Goal: Task Accomplishment & Management: Use online tool/utility

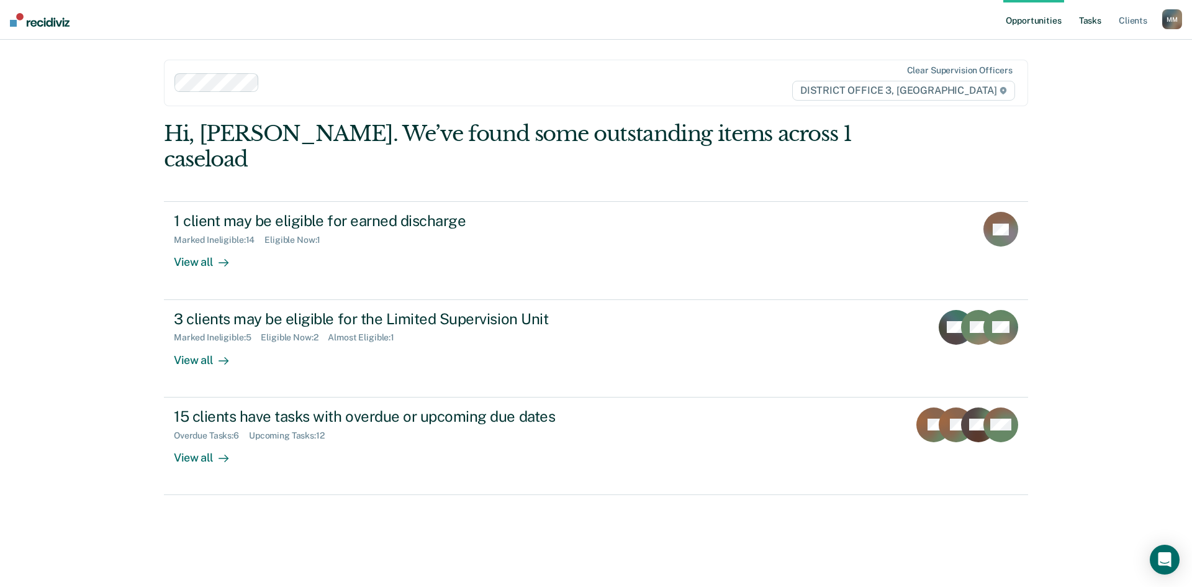
click at [1082, 18] on link "Tasks" at bounding box center [1090, 20] width 27 height 40
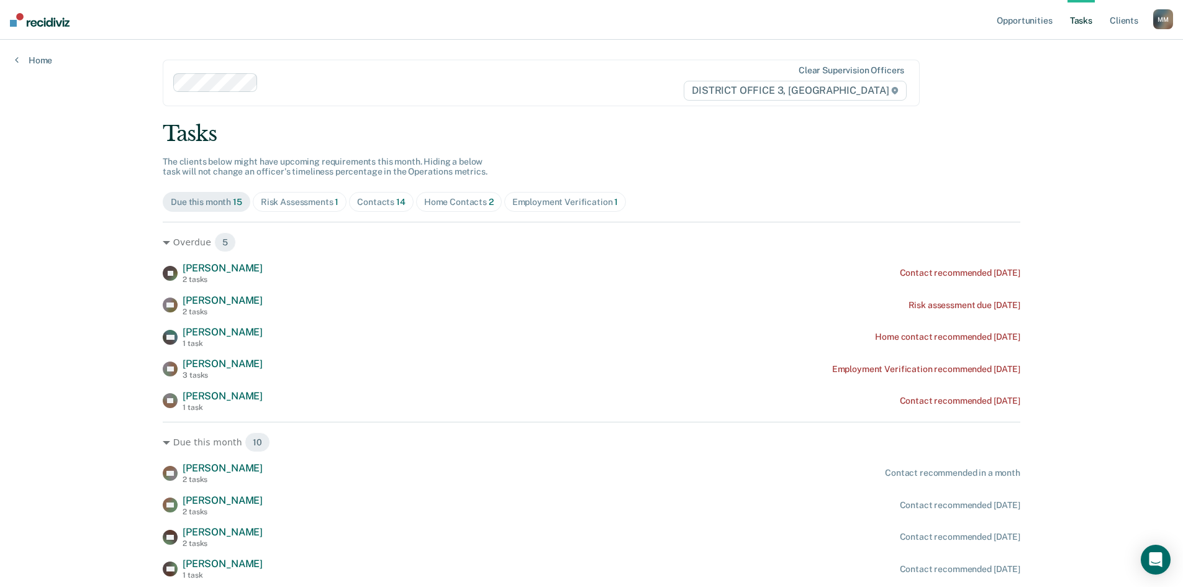
click at [273, 199] on div "Risk Assessments 1" at bounding box center [300, 202] width 78 height 11
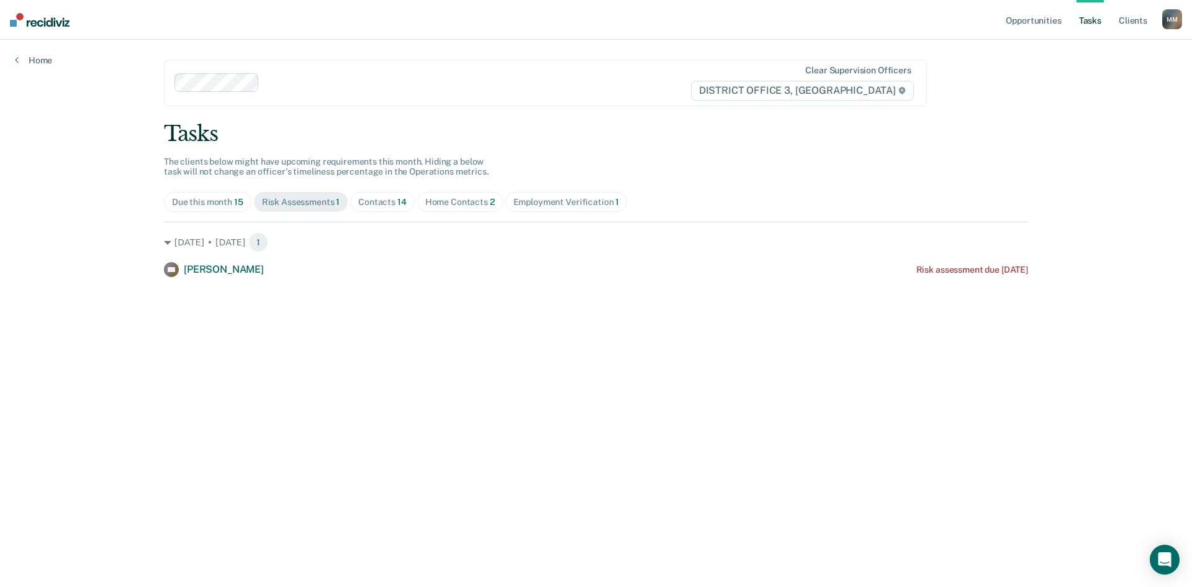
click at [388, 198] on div "Contacts 14" at bounding box center [382, 202] width 48 height 11
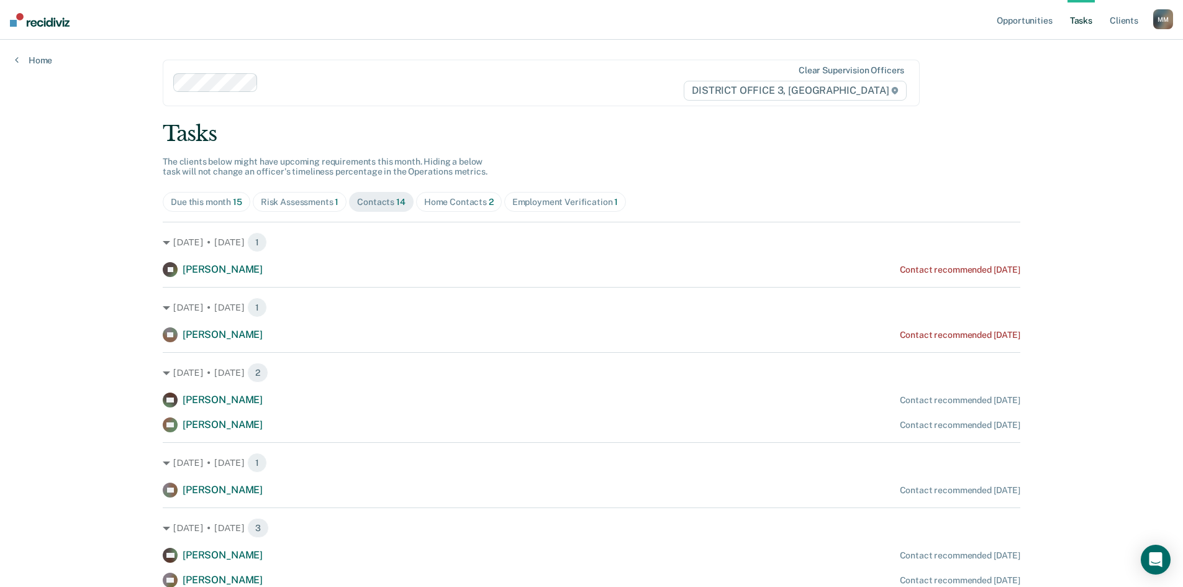
click at [448, 195] on span "Home Contacts 2" at bounding box center [459, 202] width 86 height 20
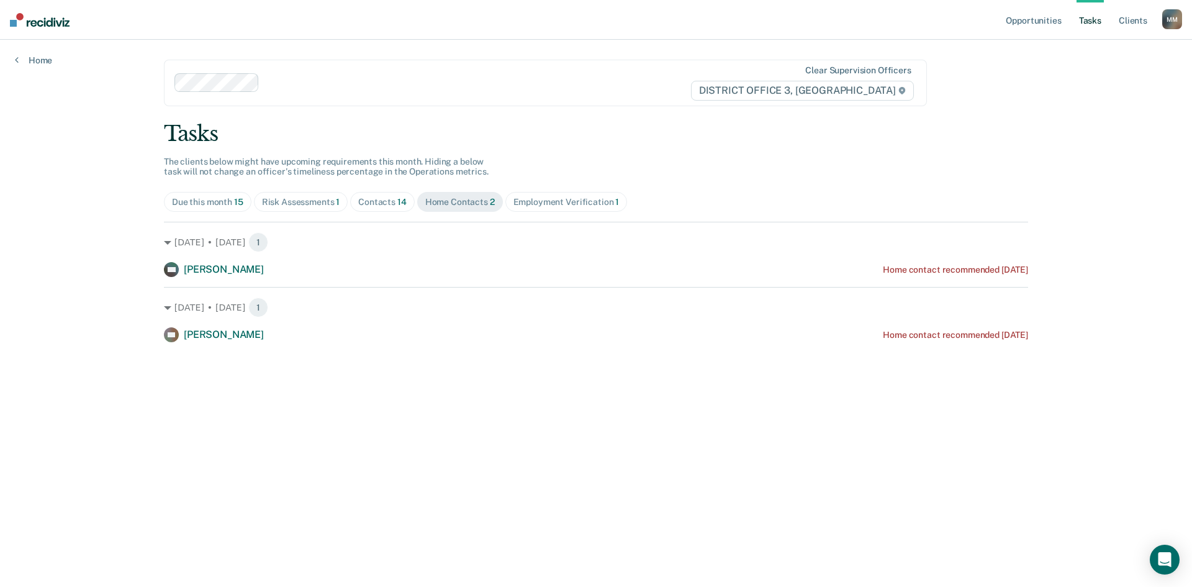
click at [574, 200] on div "Employment Verification 1" at bounding box center [567, 202] width 106 height 11
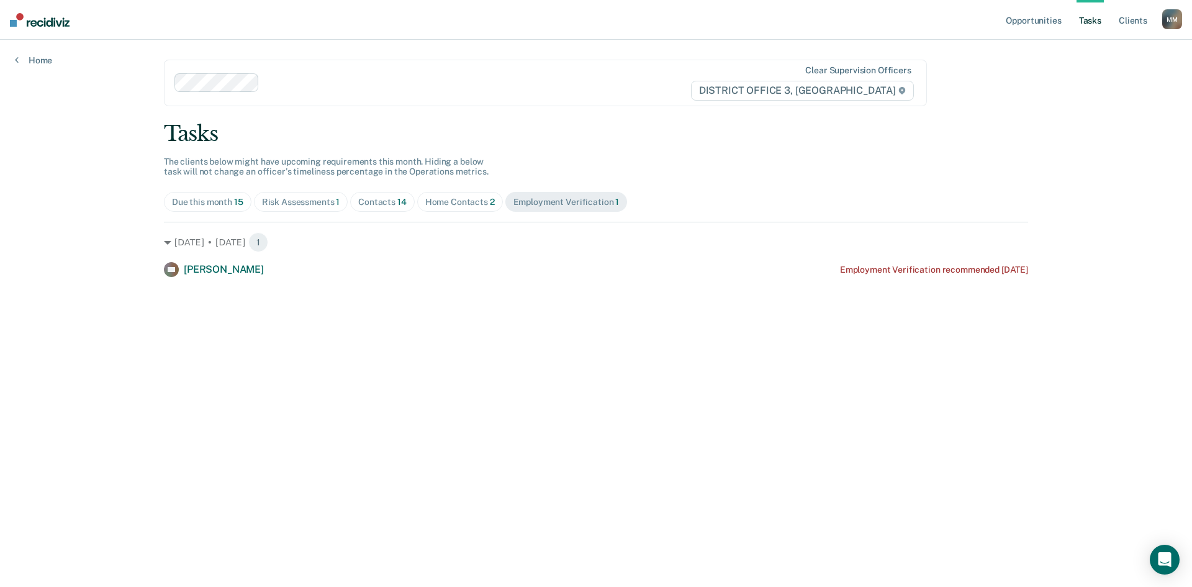
click at [469, 206] on div "Home Contacts 2" at bounding box center [460, 202] width 70 height 11
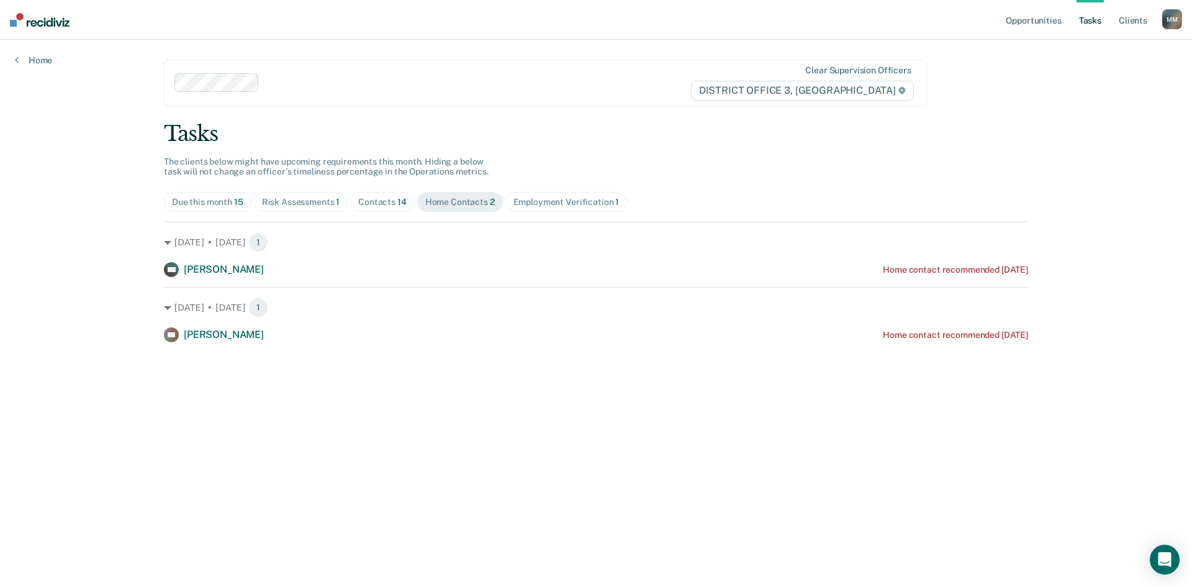
drag, startPoint x: 366, startPoint y: 201, endPoint x: 490, endPoint y: 201, distance: 123.6
click at [373, 201] on div "Contacts 14" at bounding box center [382, 202] width 48 height 11
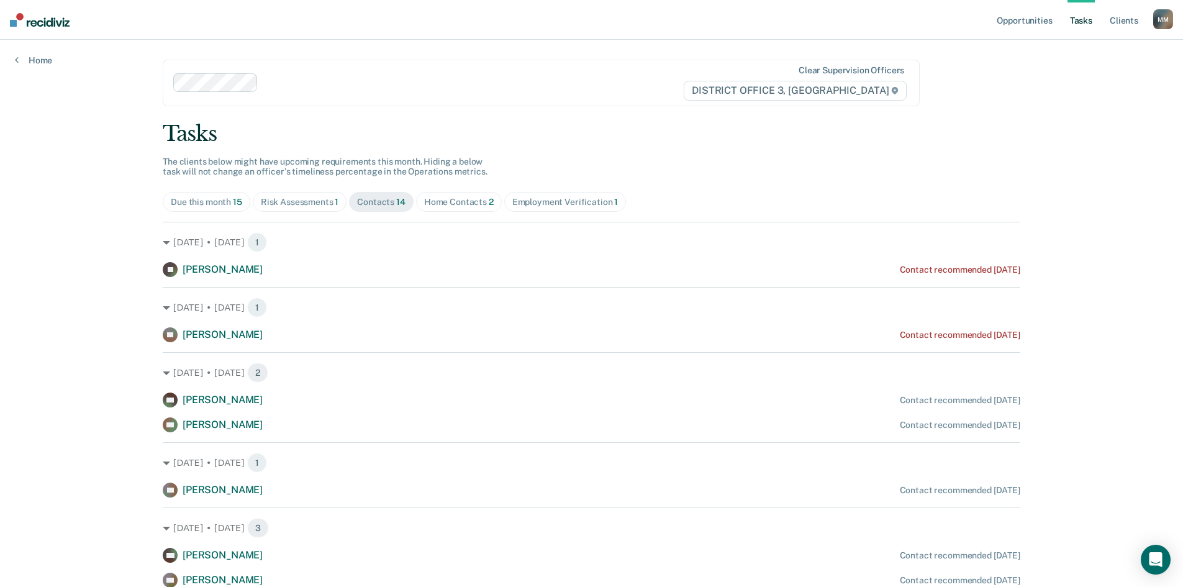
click at [490, 201] on span "Home Contacts 2" at bounding box center [459, 202] width 86 height 20
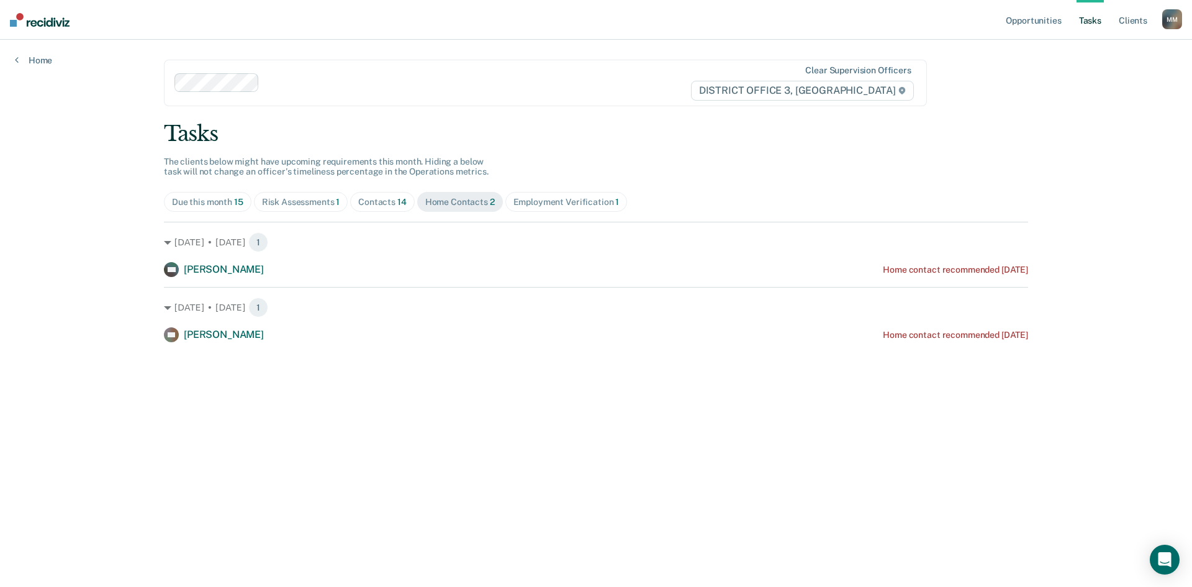
click at [546, 196] on span "Employment Verification 1" at bounding box center [566, 202] width 122 height 20
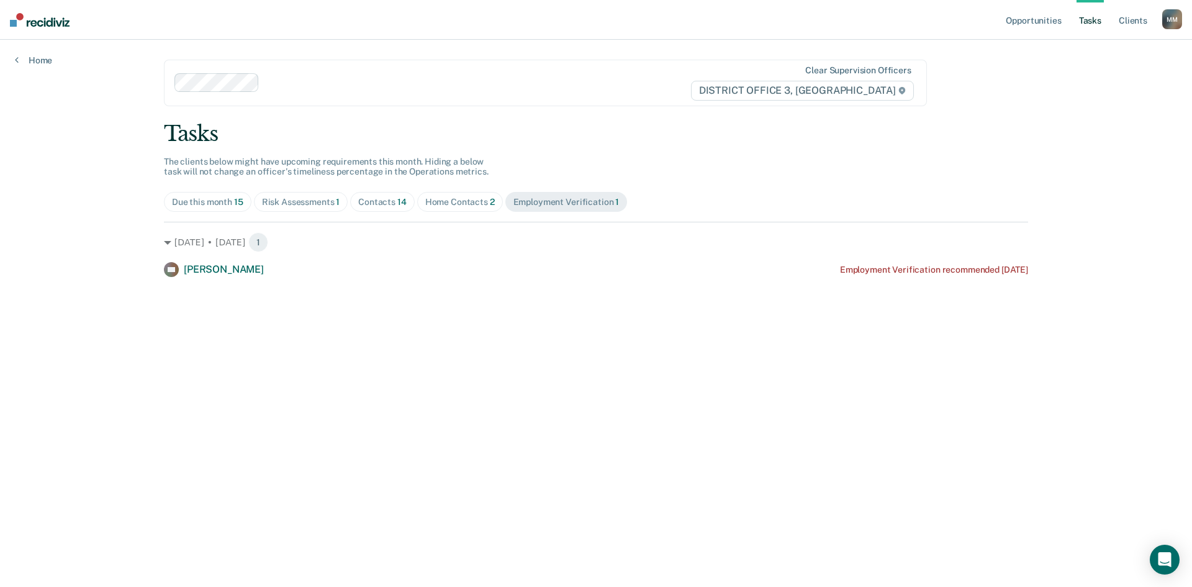
click at [476, 195] on span "Home Contacts 2" at bounding box center [460, 202] width 86 height 20
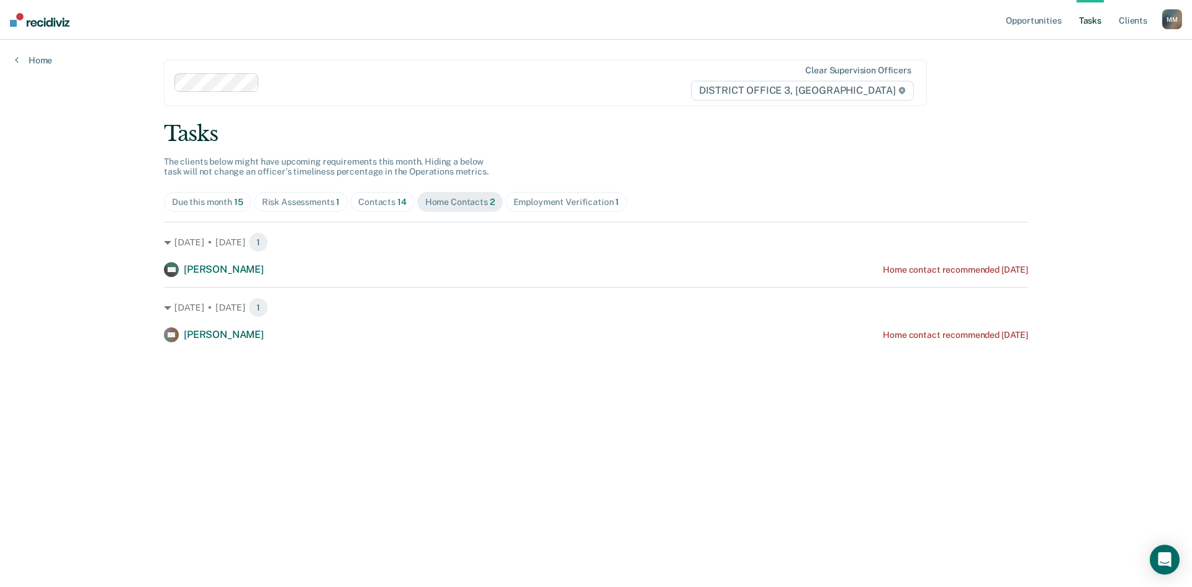
click at [356, 202] on span "Contacts 14" at bounding box center [382, 202] width 65 height 20
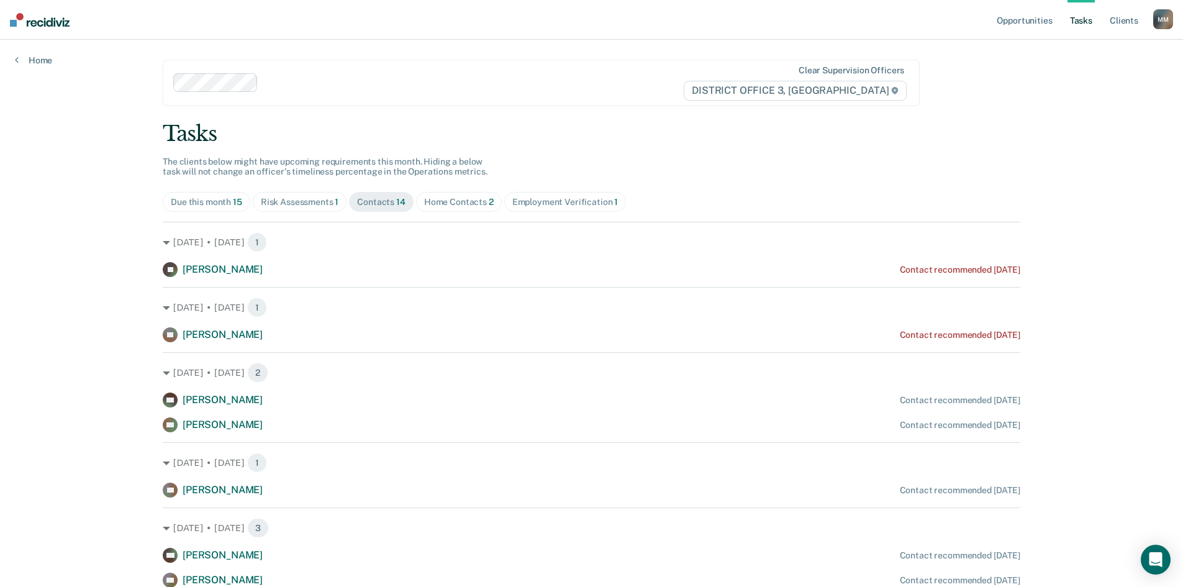
click at [306, 204] on div "Risk Assessments 1" at bounding box center [300, 202] width 78 height 11
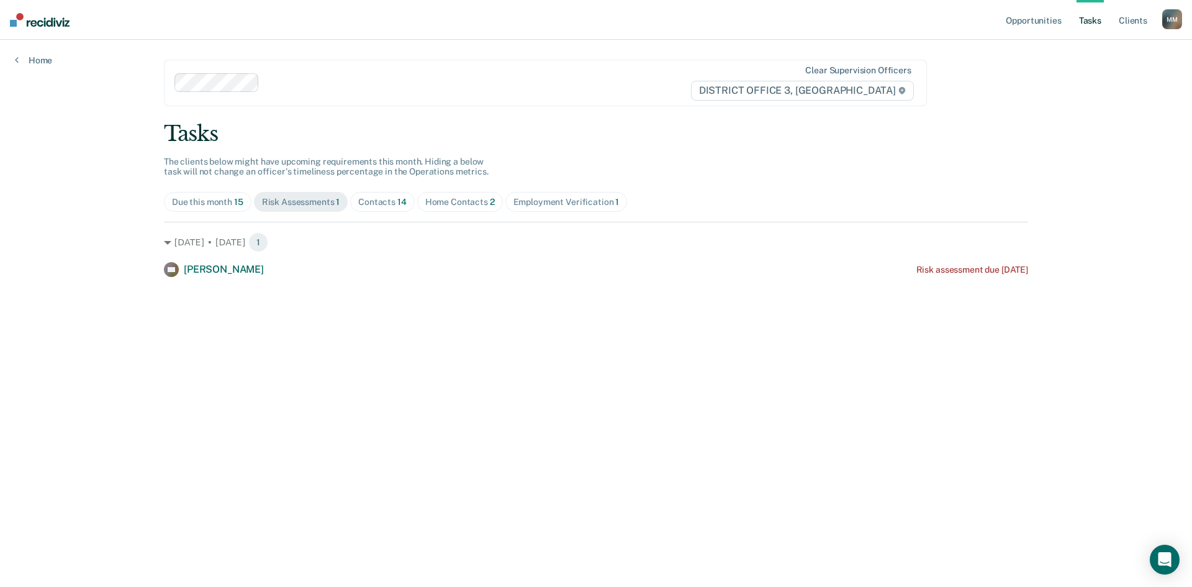
click at [465, 206] on div "Home Contacts 2" at bounding box center [460, 202] width 70 height 11
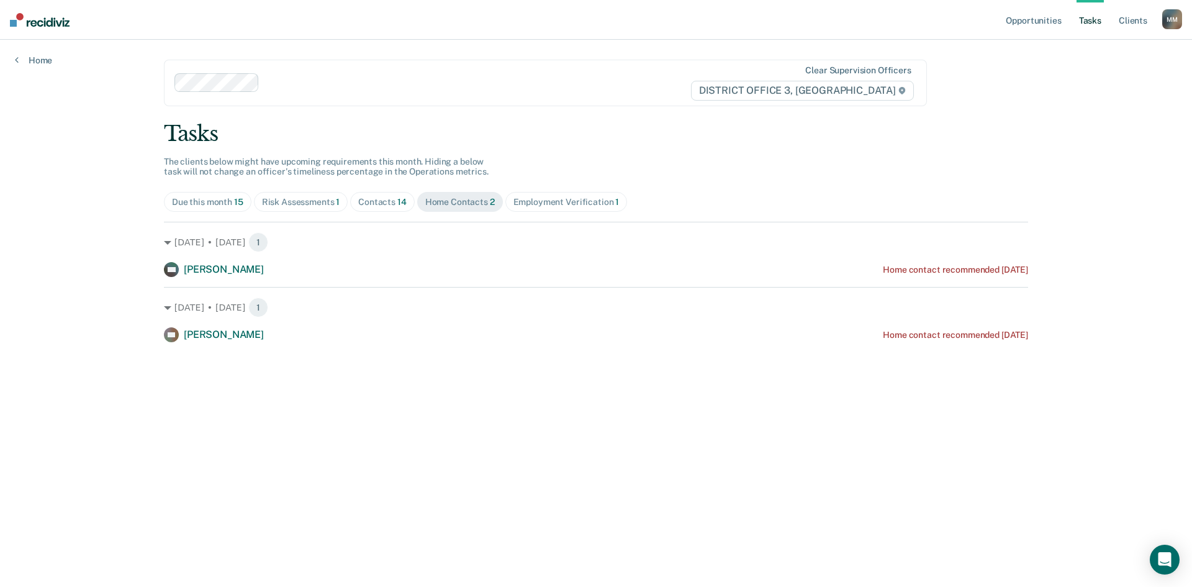
click at [392, 206] on div "Contacts 14" at bounding box center [382, 202] width 48 height 11
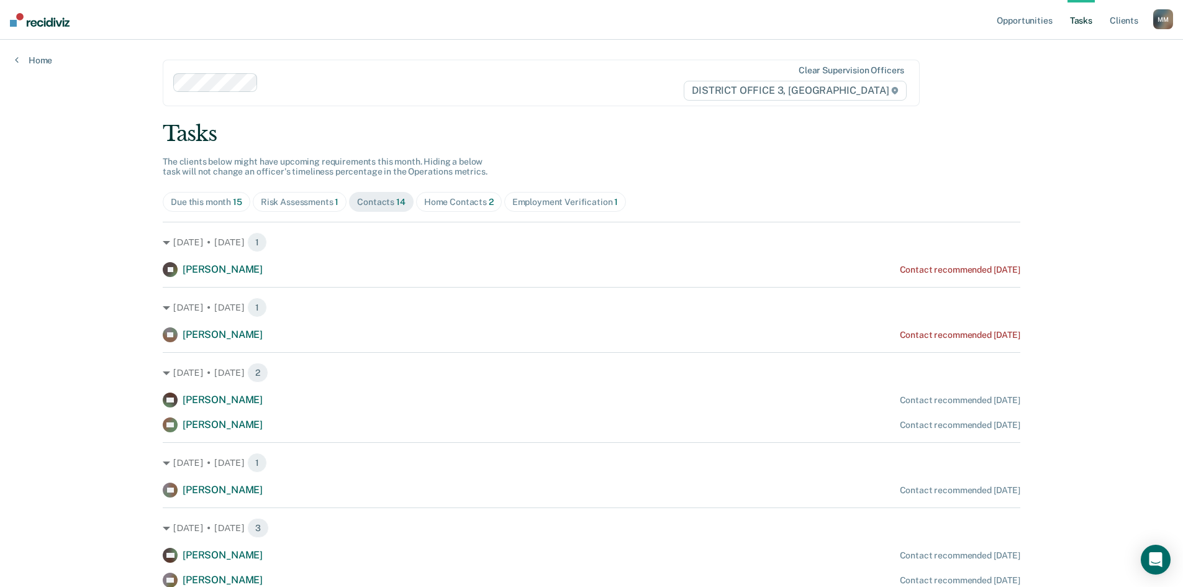
click at [312, 205] on div "Risk Assessments 1" at bounding box center [300, 202] width 78 height 11
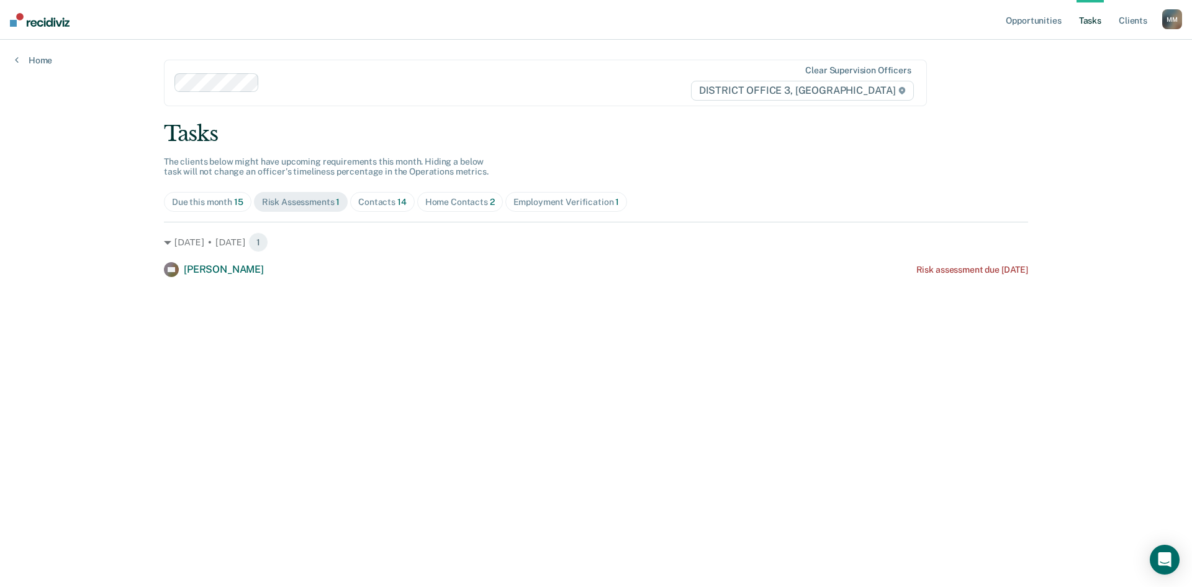
click at [187, 212] on span "Due this month 15" at bounding box center [208, 202] width 88 height 20
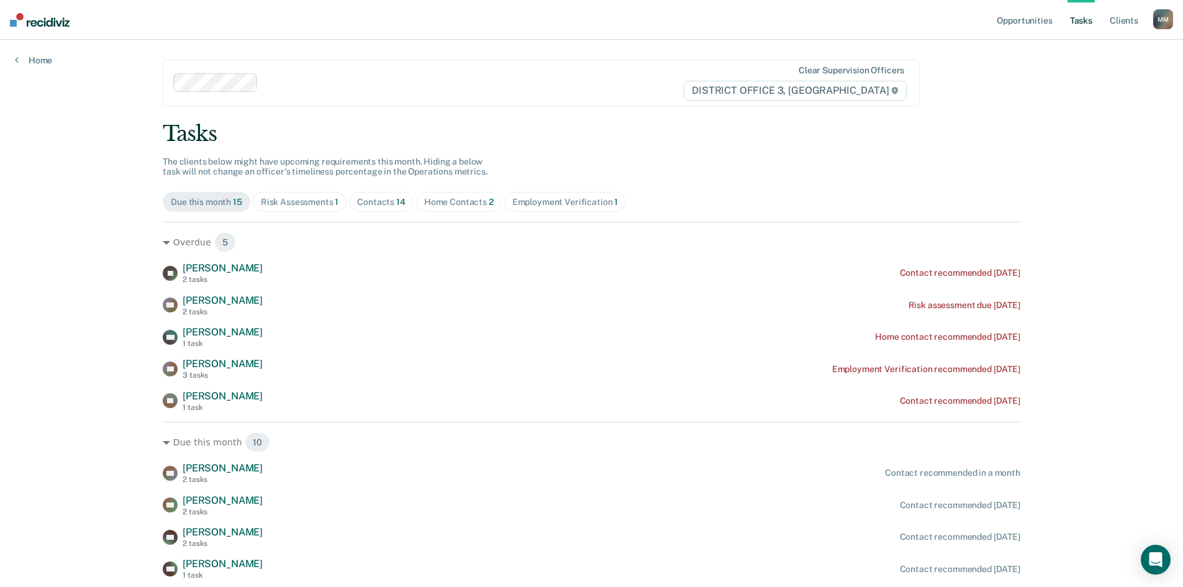
click at [281, 196] on span "Risk Assessments 1" at bounding box center [300, 202] width 94 height 20
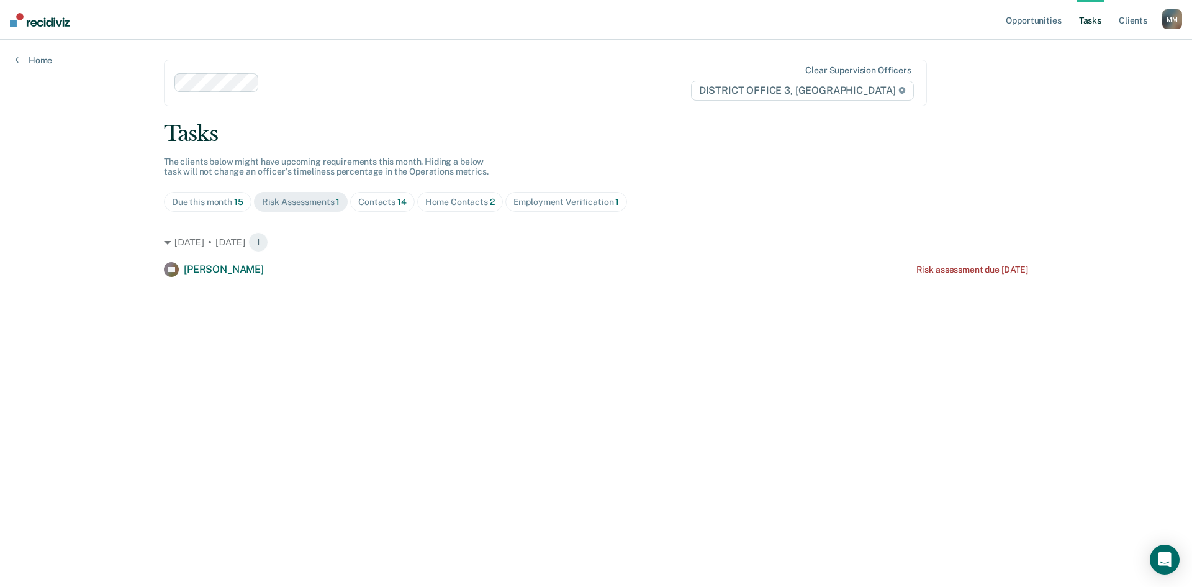
click at [376, 201] on div "Contacts 14" at bounding box center [382, 202] width 48 height 11
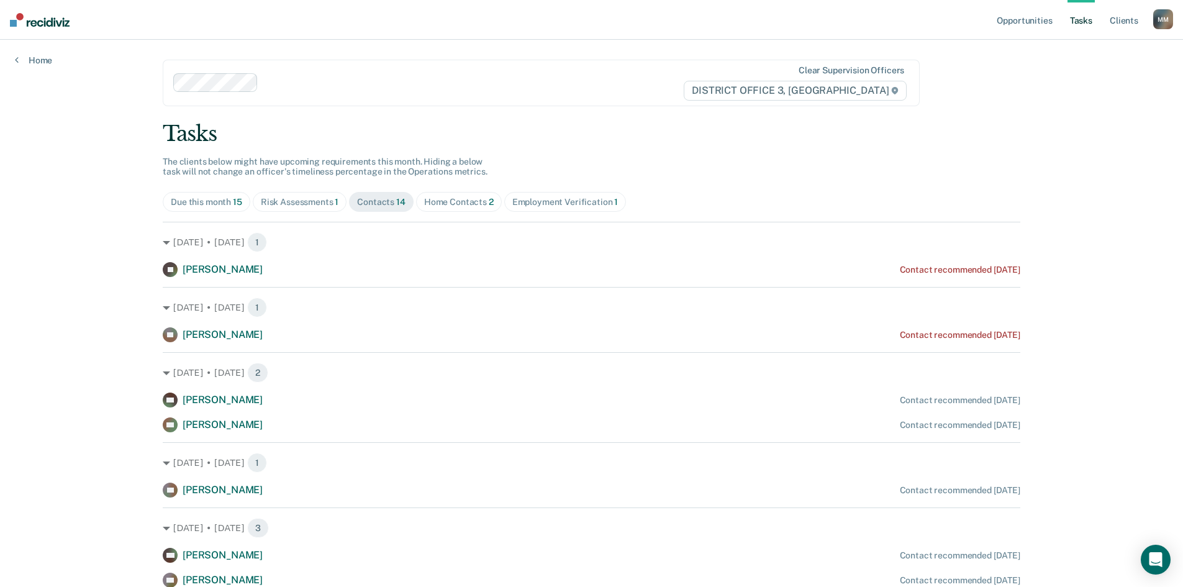
click at [454, 195] on span "Home Contacts 2" at bounding box center [459, 202] width 86 height 20
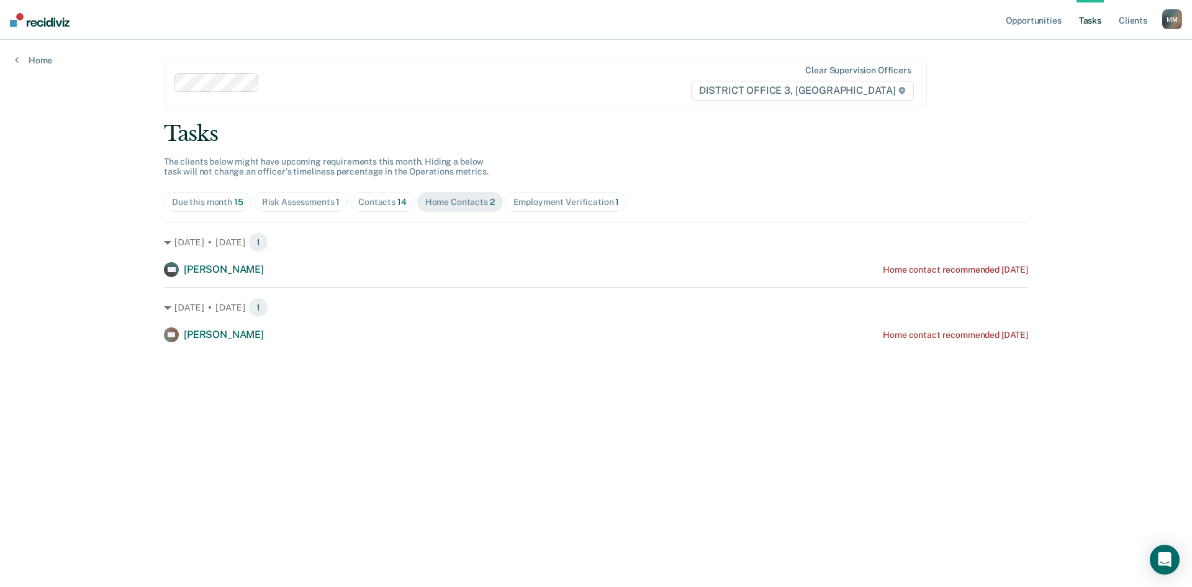
click at [531, 194] on span "Employment Verification 1" at bounding box center [566, 202] width 122 height 20
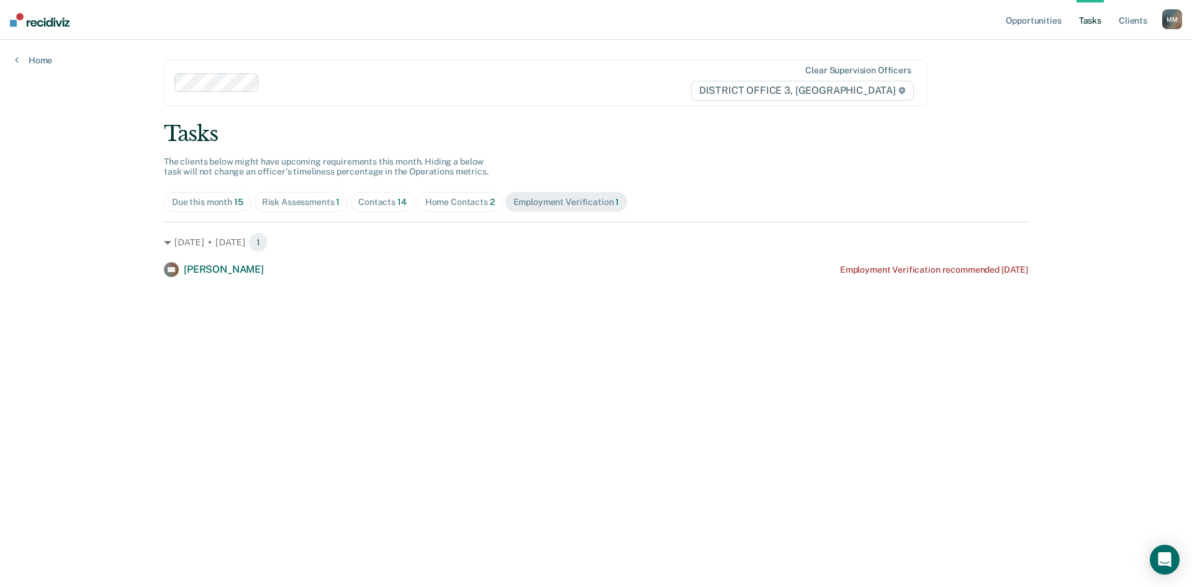
click at [435, 197] on div "Home Contacts 2" at bounding box center [460, 202] width 70 height 11
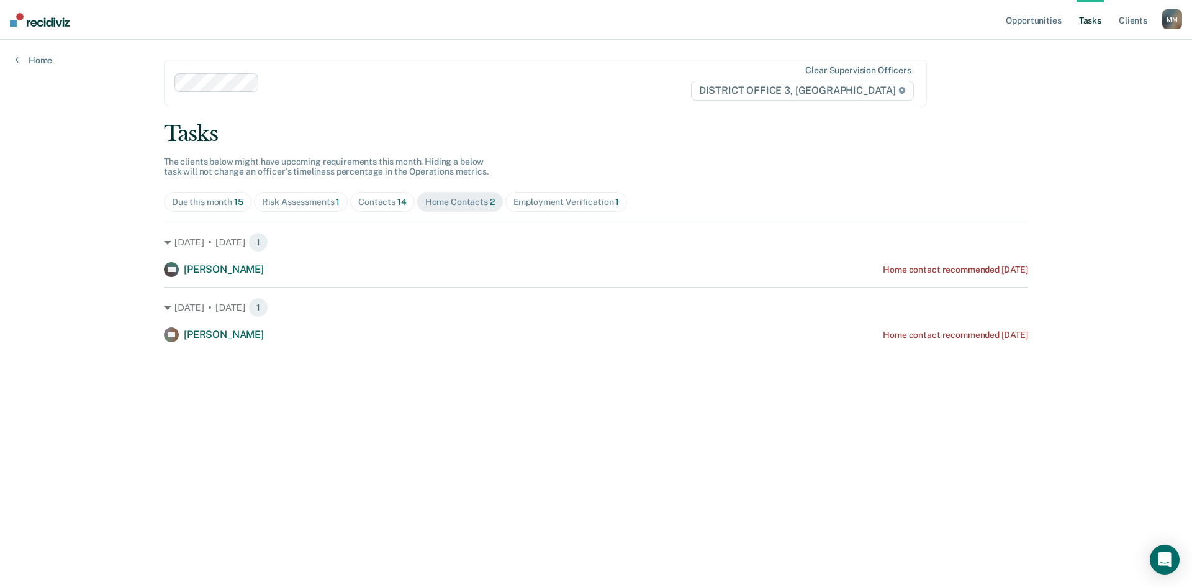
click at [340, 197] on span "Risk Assessments 1" at bounding box center [301, 202] width 94 height 20
